Goal: Browse casually

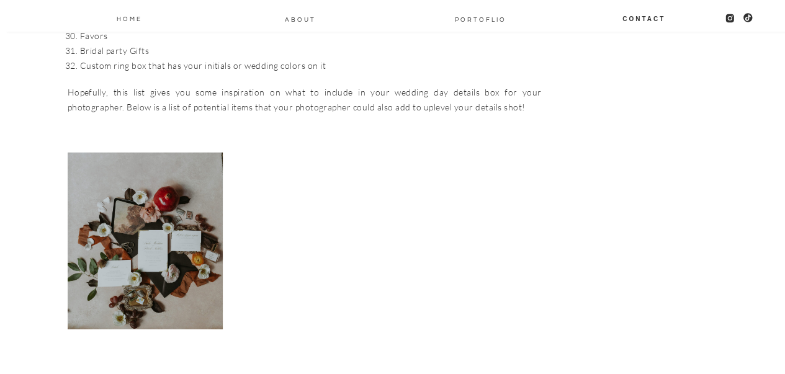
scroll to position [1816, 0]
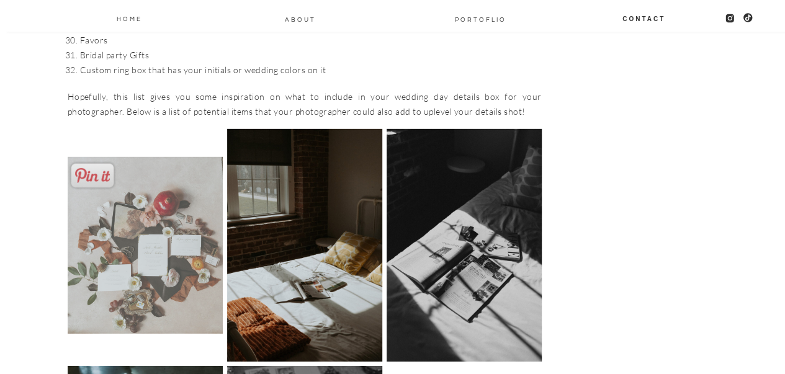
click at [159, 215] on img at bounding box center [145, 245] width 155 height 176
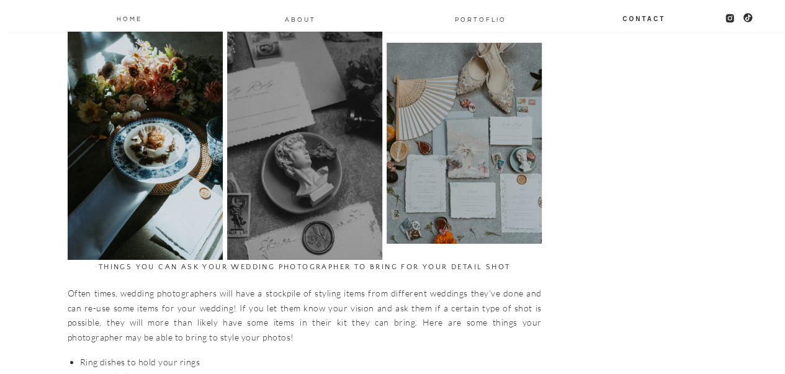
scroll to position [2152, 0]
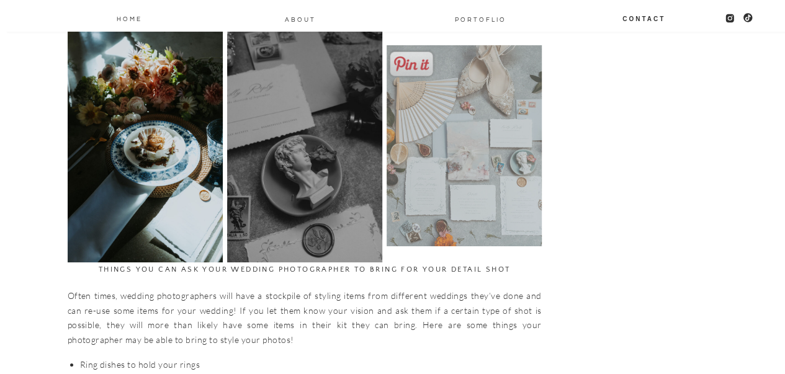
click at [479, 126] on img at bounding box center [463, 145] width 155 height 201
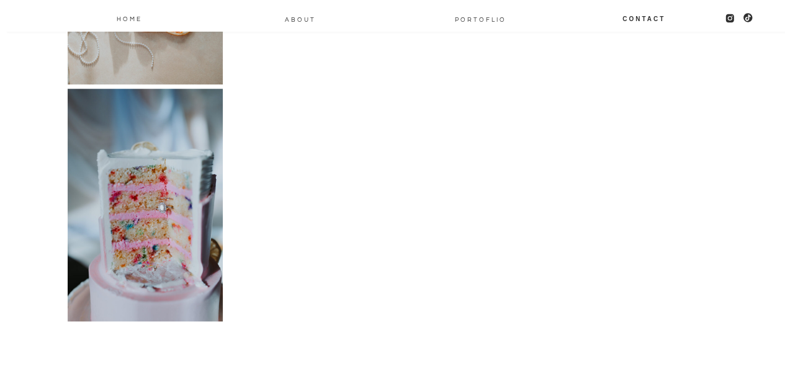
scroll to position [2812, 0]
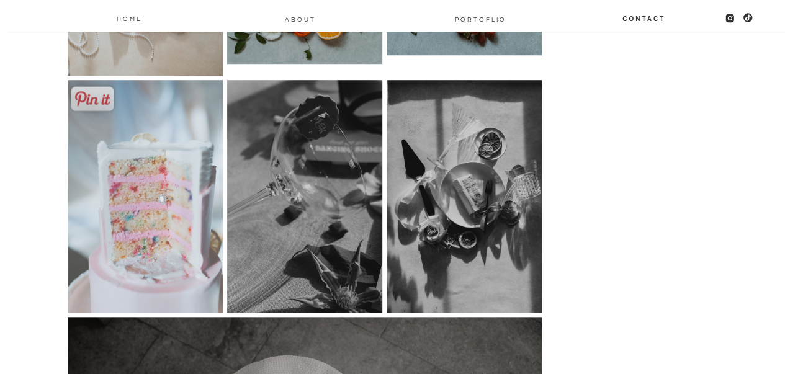
click at [176, 159] on img at bounding box center [145, 196] width 155 height 233
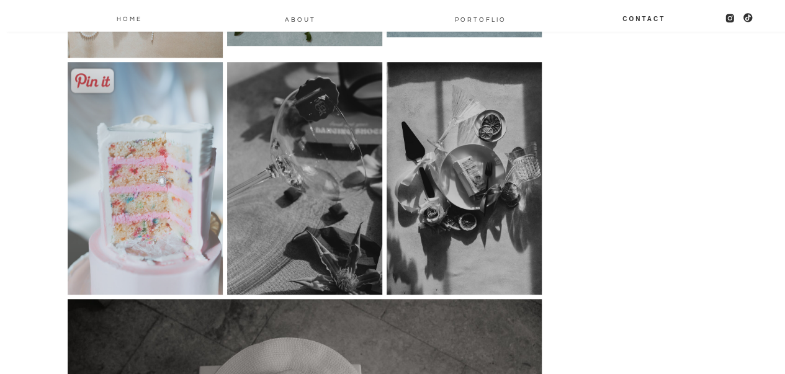
scroll to position [2799, 0]
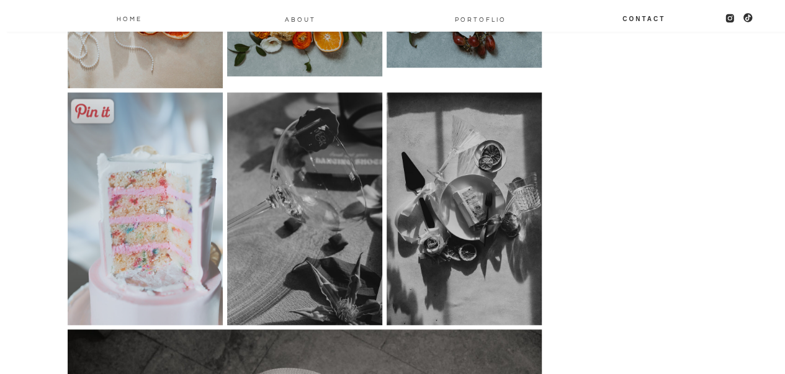
click at [150, 163] on img at bounding box center [145, 208] width 155 height 233
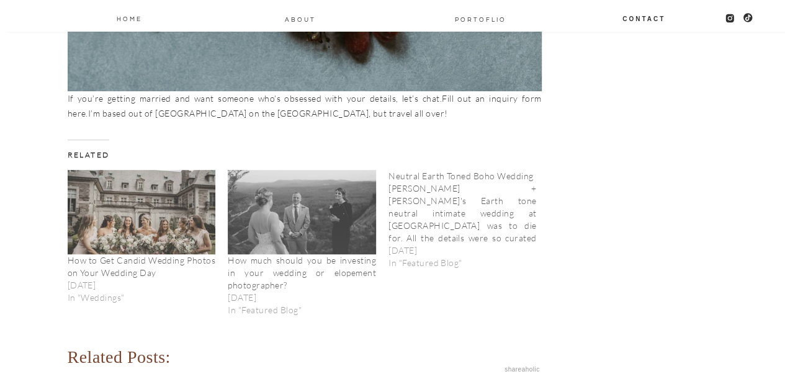
scroll to position [4943, 0]
